Goal: Information Seeking & Learning: Learn about a topic

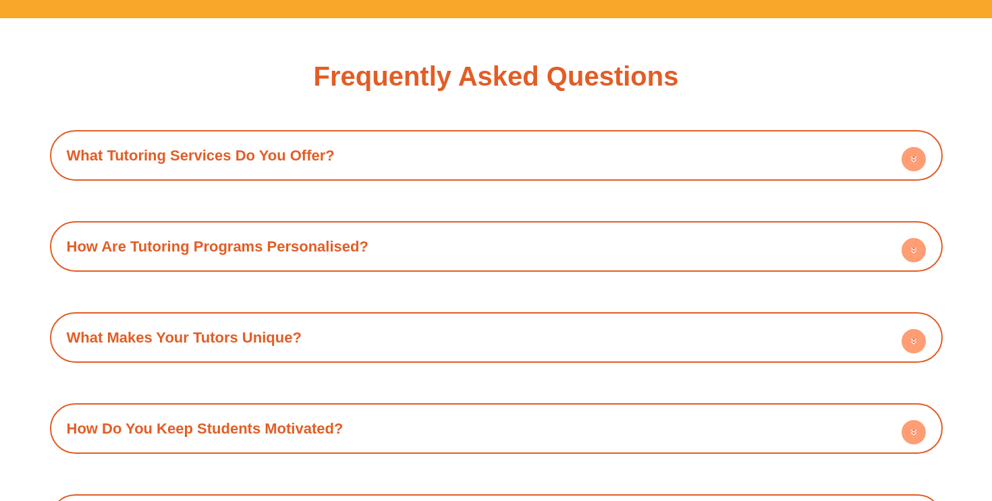
scroll to position [4632, 0]
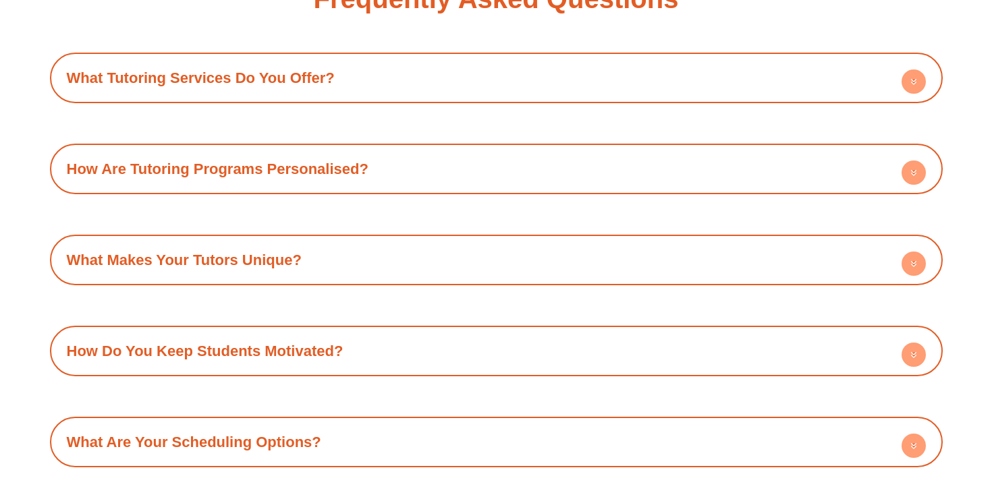
click at [296, 65] on div "What Tutoring Services Do You Offer?" at bounding box center [496, 77] width 879 height 37
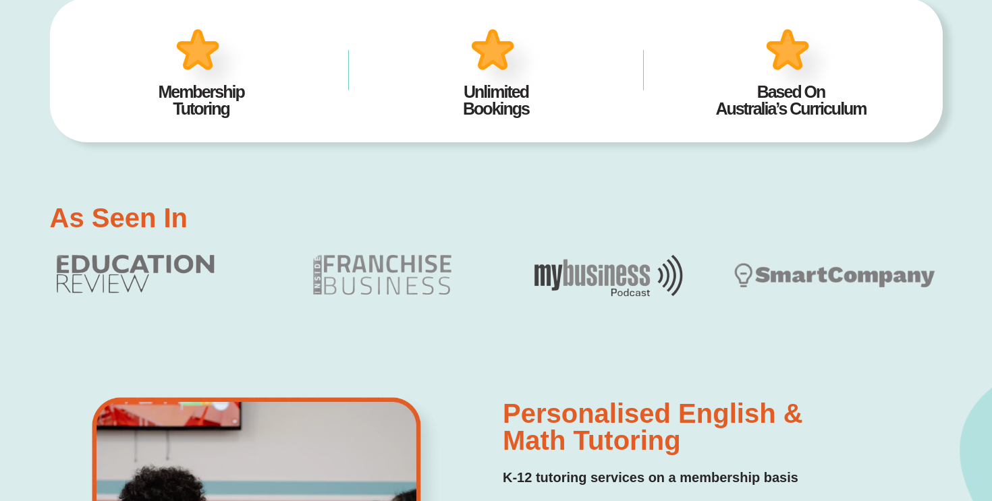
scroll to position [0, 0]
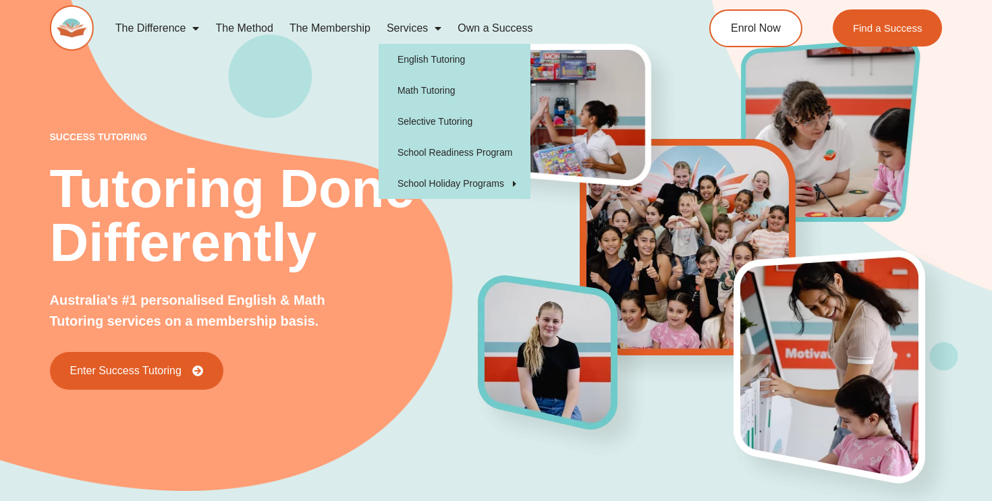
click at [398, 36] on link "Services" at bounding box center [414, 28] width 71 height 31
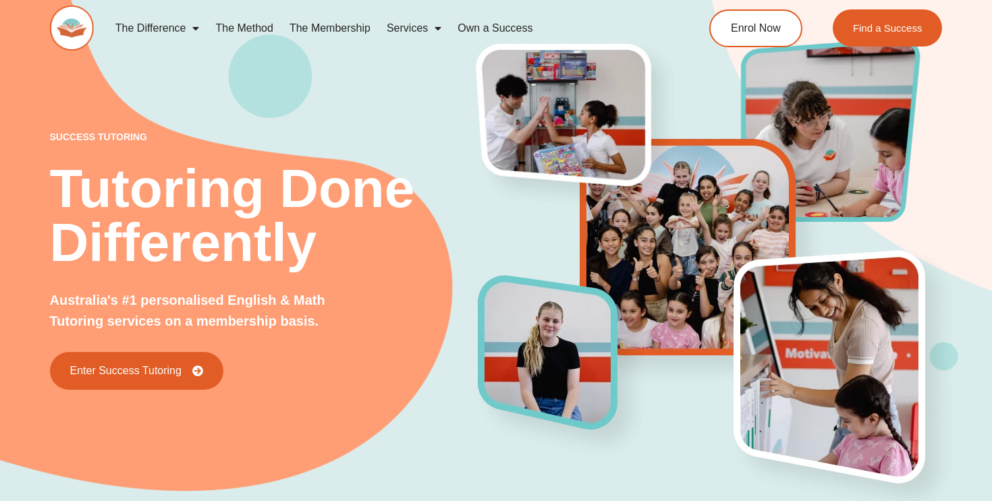
click at [398, 33] on link "Services" at bounding box center [414, 28] width 71 height 31
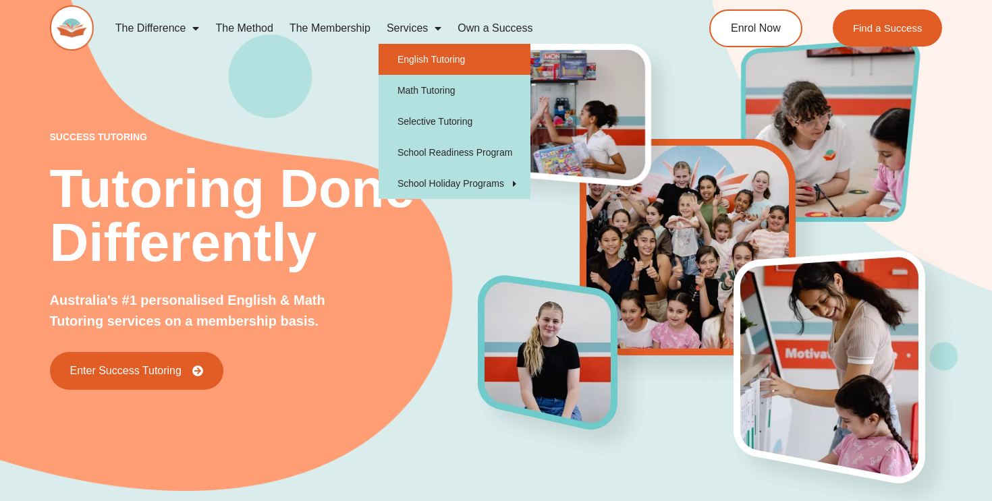
click at [409, 57] on link "English Tutoring" at bounding box center [455, 59] width 152 height 31
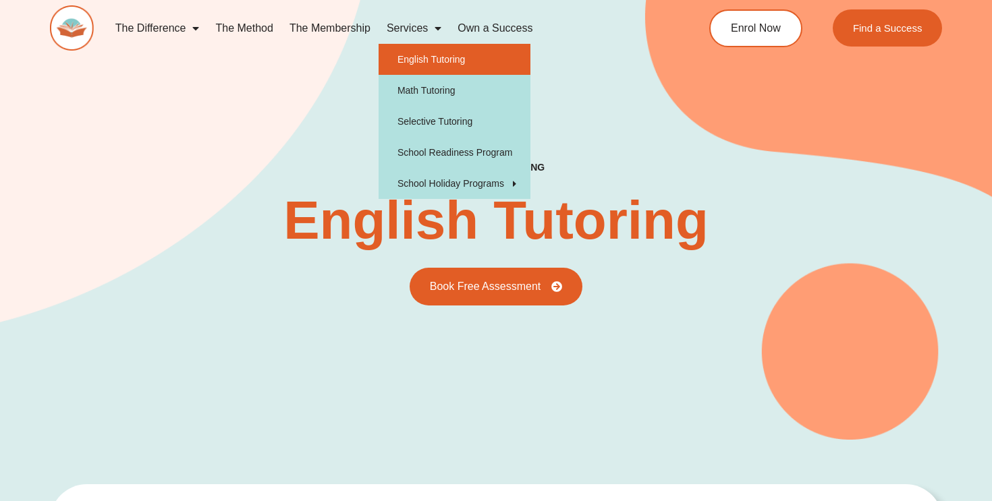
click at [142, 226] on div "success tutoring English Tutoring Book Free Assessment" at bounding box center [496, 233] width 893 height 144
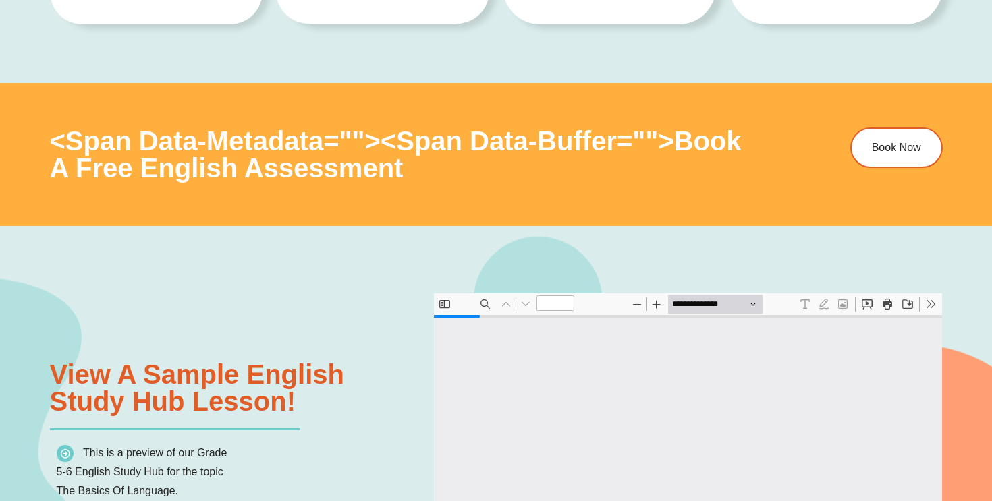
scroll to position [1206, 0]
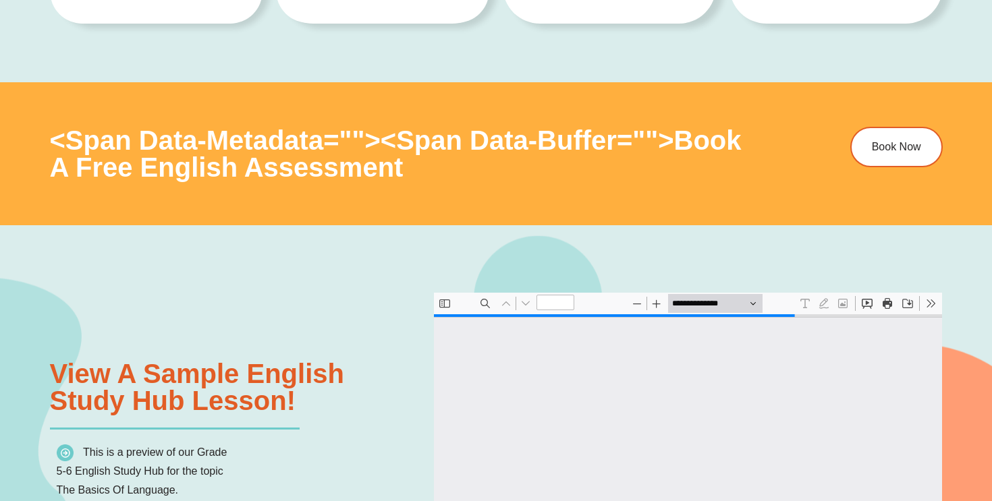
type input "*"
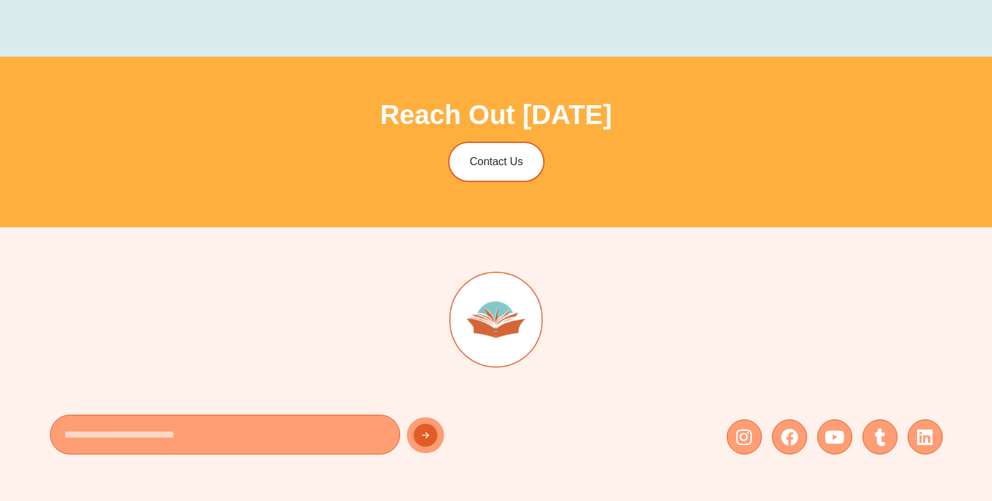
scroll to position [4405, 0]
